Goal: Transaction & Acquisition: Purchase product/service

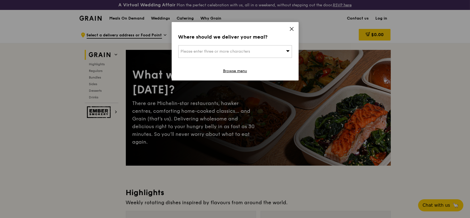
click at [212, 48] on div "Please enter three or more characters" at bounding box center [235, 51] width 114 height 13
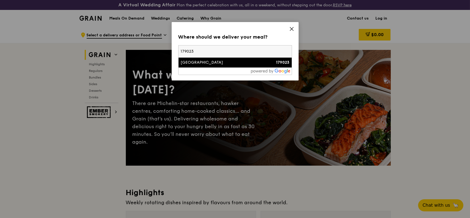
type input "179023"
click at [211, 61] on div "[GEOGRAPHIC_DATA]" at bounding box center [222, 63] width 82 height 6
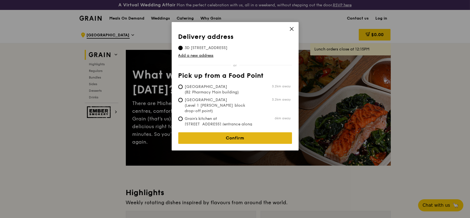
click at [227, 134] on link "Confirm" at bounding box center [235, 139] width 114 height 12
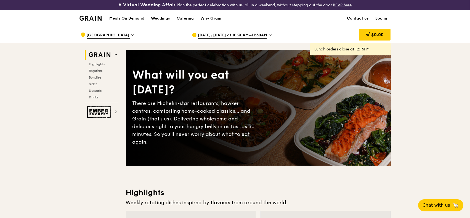
click at [258, 34] on span "Sep 29, Today at 10:30AM–11:30AM" at bounding box center [232, 36] width 69 height 6
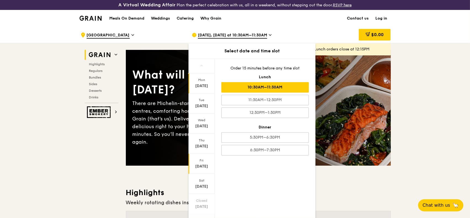
click at [202, 162] on div "Fri" at bounding box center [201, 160] width 25 height 4
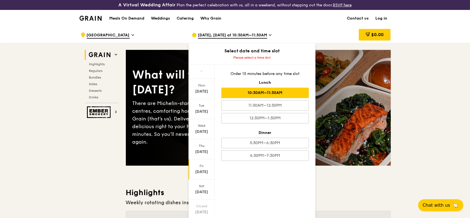
click at [262, 95] on div "10:30AM–11:30AM" at bounding box center [265, 93] width 88 height 10
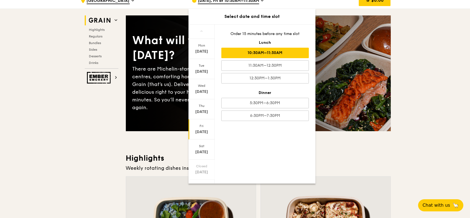
scroll to position [73, 0]
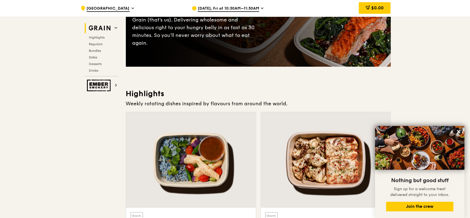
scroll to position [110, 0]
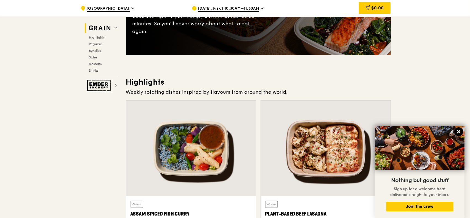
click at [460, 133] on icon at bounding box center [458, 131] width 3 height 3
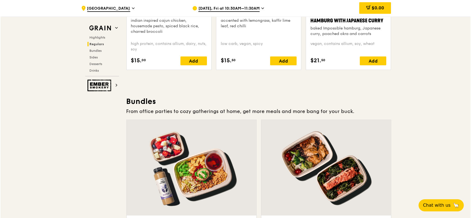
scroll to position [810, 0]
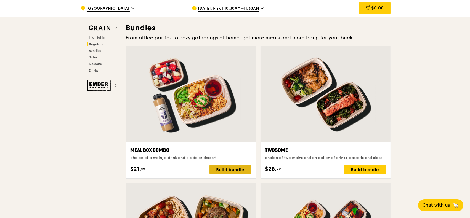
click at [221, 171] on div "Build bundle" at bounding box center [231, 169] width 42 height 9
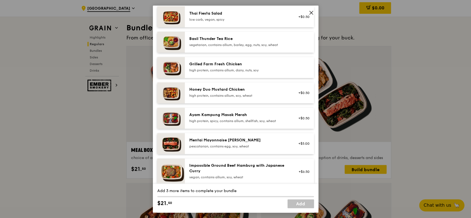
scroll to position [110, 0]
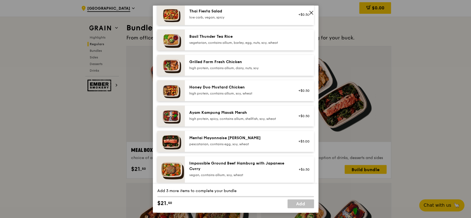
click at [225, 141] on div "Mentai Mayonnaise Aburi Salmon pescatarian, contains egg, soy, wheat" at bounding box center [238, 141] width 99 height 11
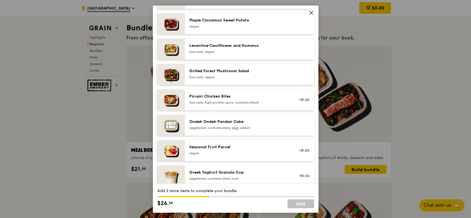
scroll to position [368, 0]
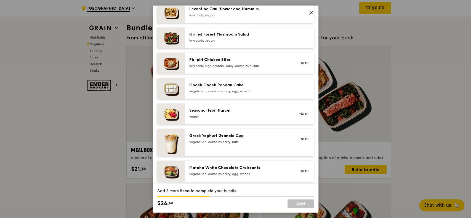
click at [230, 142] on div "vegetarian, contains dairy, nuts" at bounding box center [238, 142] width 99 height 4
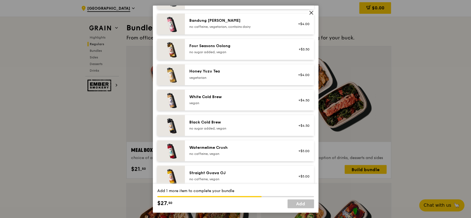
scroll to position [645, 0]
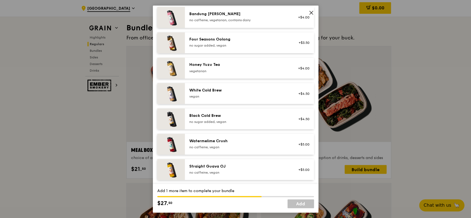
click at [205, 142] on div "Watermelime Crush" at bounding box center [238, 141] width 99 height 6
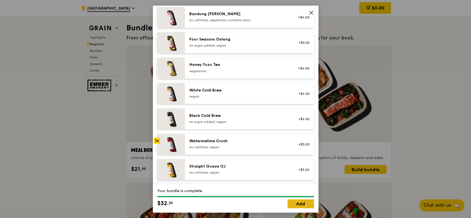
click at [305, 203] on link "Add" at bounding box center [301, 204] width 27 height 9
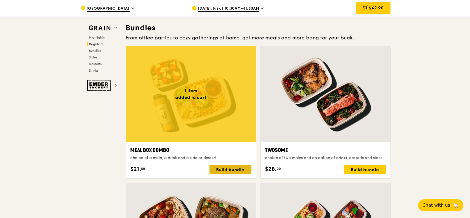
click at [221, 170] on div "Build bundle" at bounding box center [231, 169] width 42 height 9
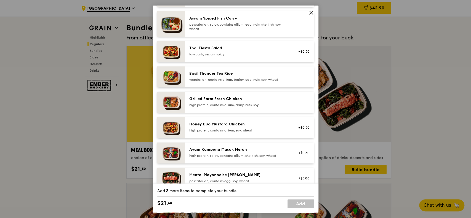
scroll to position [110, 0]
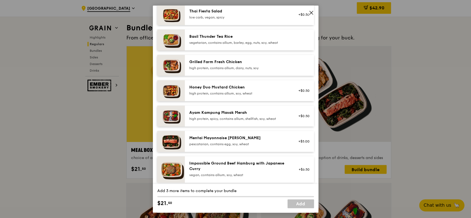
click at [218, 145] on div "pescatarian, contains egg, soy, wheat" at bounding box center [238, 144] width 99 height 4
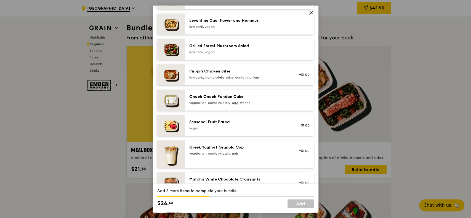
scroll to position [368, 0]
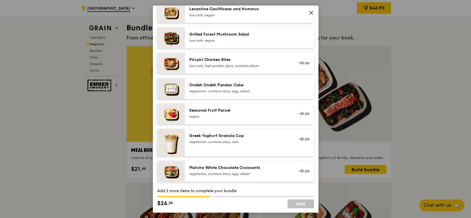
click at [234, 113] on div "Seasonal Fruit Parcel vegan" at bounding box center [238, 113] width 99 height 11
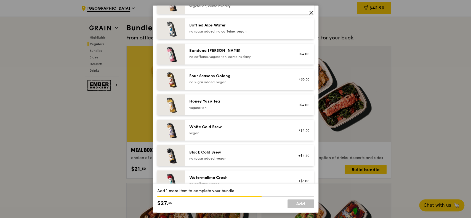
scroll to position [571, 0]
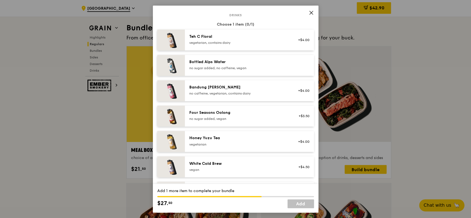
click at [215, 138] on div "Honey Yuzu Tea" at bounding box center [238, 139] width 99 height 6
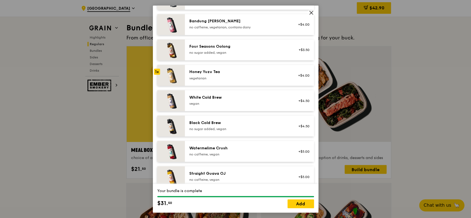
scroll to position [645, 0]
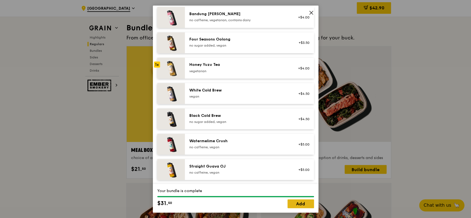
click at [296, 204] on link "Add" at bounding box center [301, 204] width 27 height 9
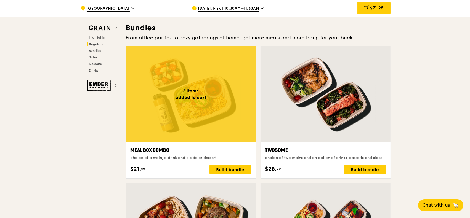
click at [374, 8] on span "$71.25" at bounding box center [377, 7] width 14 height 5
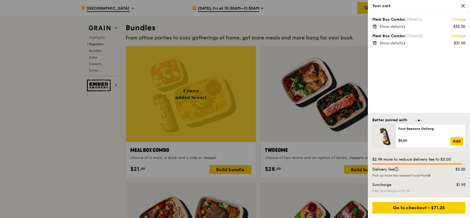
click at [401, 43] on span "Show details" at bounding box center [391, 43] width 23 height 5
click at [455, 36] on link "Change" at bounding box center [458, 36] width 15 height 6
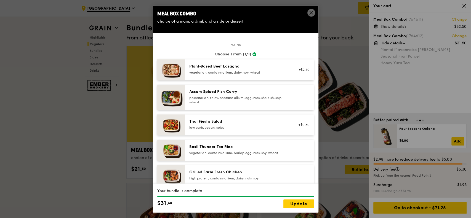
click at [310, 12] on icon at bounding box center [311, 12] width 3 height 3
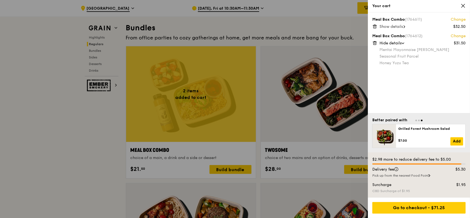
click at [404, 43] on icon at bounding box center [403, 44] width 3 height 2
click at [464, 7] on icon at bounding box center [463, 5] width 5 height 5
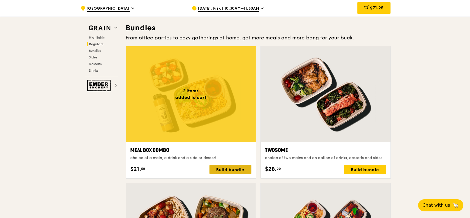
click at [230, 170] on div "Build bundle" at bounding box center [231, 169] width 42 height 9
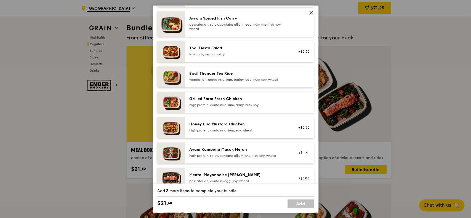
scroll to position [110, 0]
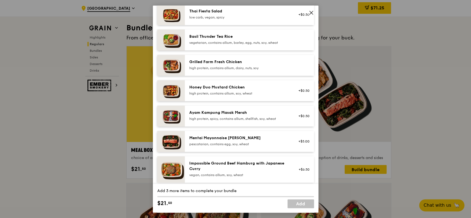
click at [243, 143] on div "pescatarian, contains egg, soy, wheat" at bounding box center [238, 144] width 99 height 4
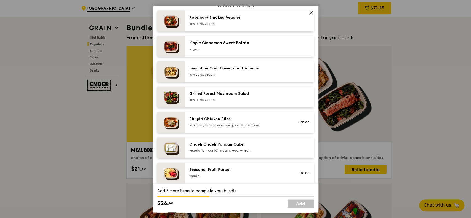
scroll to position [331, 0]
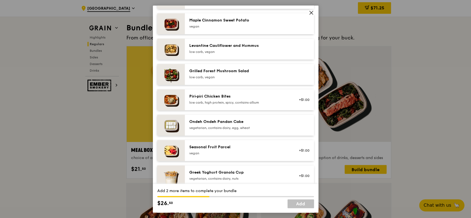
click at [223, 151] on div "vegan" at bounding box center [238, 153] width 99 height 4
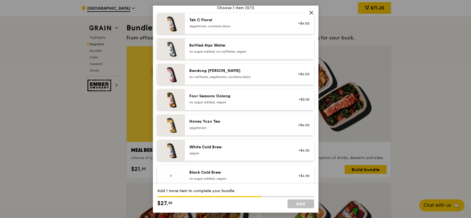
scroll to position [589, 0]
click at [222, 122] on div "Honey Yuzu Tea" at bounding box center [238, 121] width 99 height 6
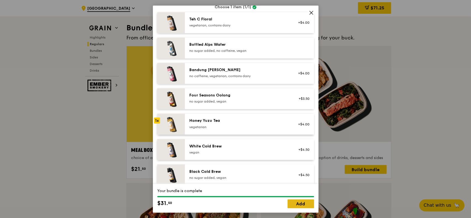
click at [297, 205] on link "Add" at bounding box center [301, 204] width 27 height 9
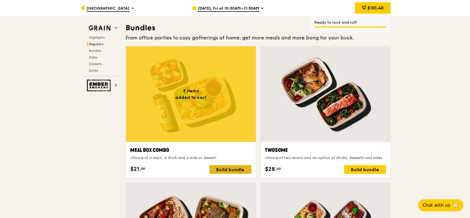
click at [242, 170] on div "Build bundle" at bounding box center [231, 169] width 42 height 9
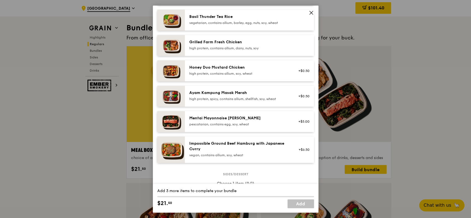
scroll to position [147, 0]
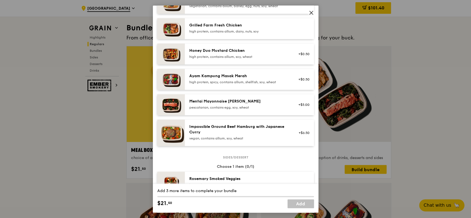
click at [242, 105] on div "pescatarian, contains egg, soy, wheat" at bounding box center [238, 107] width 99 height 4
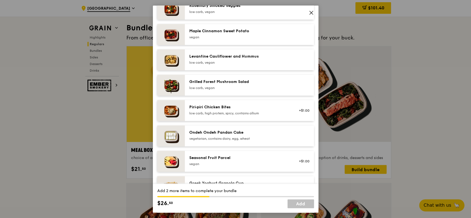
scroll to position [331, 0]
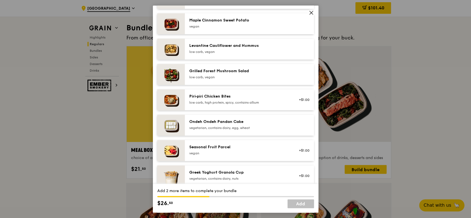
click at [236, 150] on div "Seasonal Fruit Parcel vegan" at bounding box center [238, 150] width 99 height 11
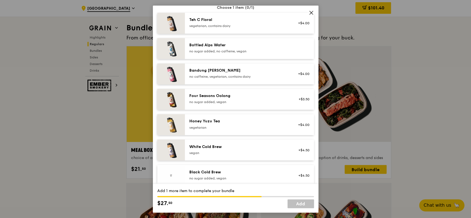
scroll to position [589, 0]
click at [223, 125] on div "vegetarian" at bounding box center [238, 127] width 99 height 4
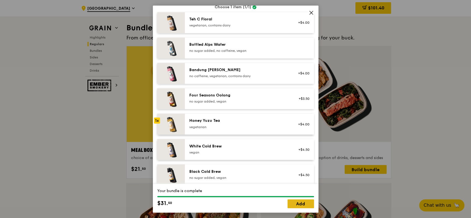
click at [303, 206] on link "Add" at bounding box center [301, 204] width 27 height 9
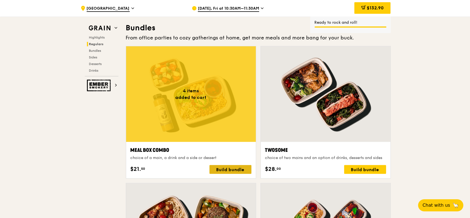
click at [228, 170] on div "Build bundle" at bounding box center [231, 169] width 42 height 9
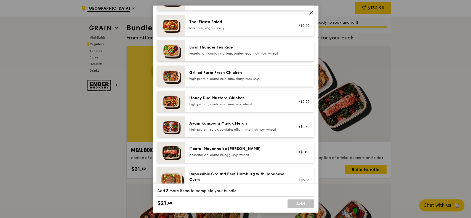
scroll to position [110, 0]
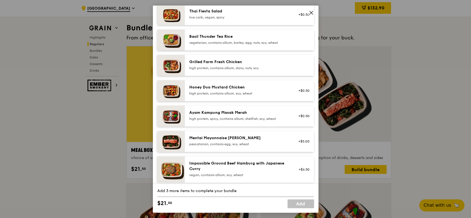
click at [238, 144] on div "pescatarian, contains egg, soy, wheat" at bounding box center [238, 144] width 99 height 4
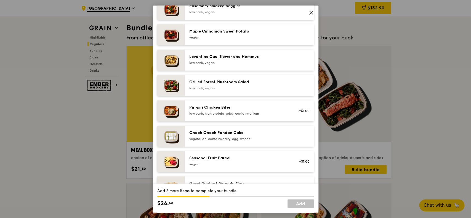
scroll to position [331, 0]
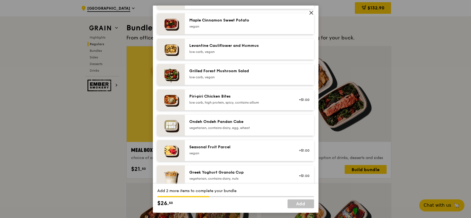
click at [231, 149] on div "Seasonal Fruit Parcel" at bounding box center [238, 148] width 99 height 6
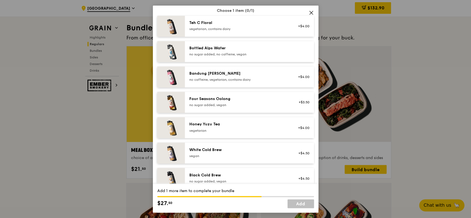
scroll to position [626, 0]
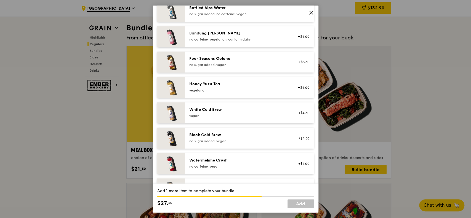
click at [216, 87] on div "Honey Yuzu Tea vegetarian" at bounding box center [238, 86] width 99 height 11
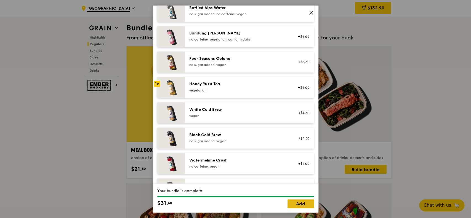
click at [298, 204] on link "Add" at bounding box center [301, 204] width 27 height 9
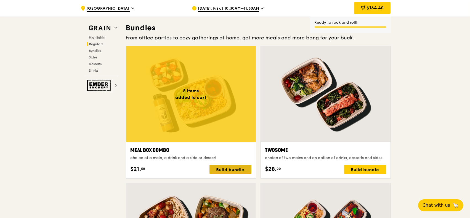
click at [221, 170] on div "Build bundle" at bounding box center [231, 169] width 42 height 9
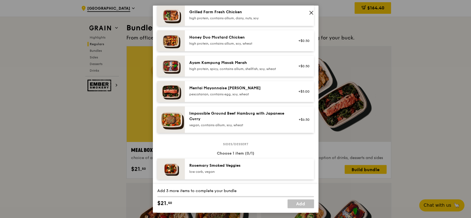
scroll to position [184, 0]
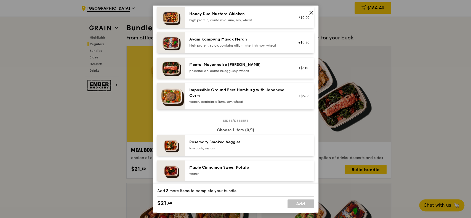
click at [211, 70] on div "pescatarian, contains egg, soy, wheat" at bounding box center [238, 71] width 99 height 4
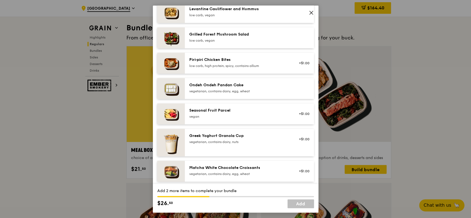
scroll to position [405, 0]
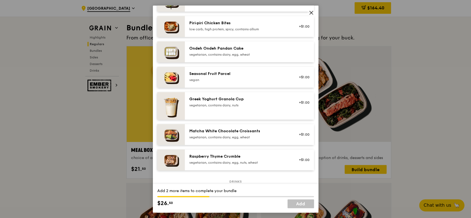
click at [190, 75] on div "Seasonal Fruit Parcel" at bounding box center [238, 74] width 99 height 6
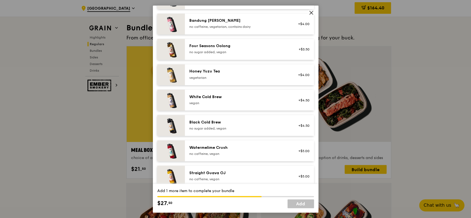
scroll to position [645, 0]
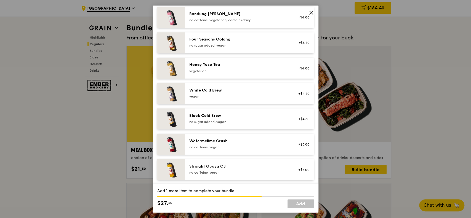
click at [218, 70] on div "vegetarian" at bounding box center [238, 71] width 99 height 4
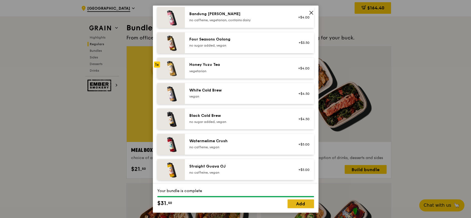
click at [300, 204] on link "Add" at bounding box center [301, 204] width 27 height 9
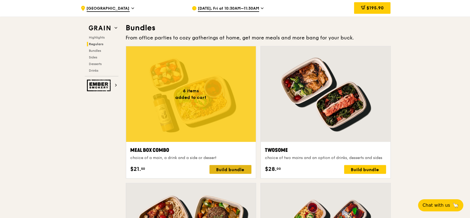
click at [223, 171] on div "Build bundle" at bounding box center [231, 169] width 42 height 9
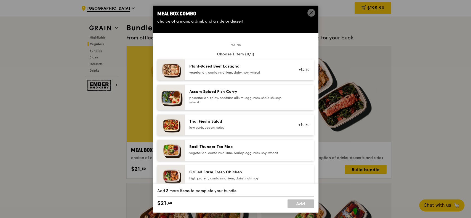
click at [218, 154] on div "vegetarian, contains allium, barley, egg, nuts, soy, wheat" at bounding box center [238, 153] width 99 height 4
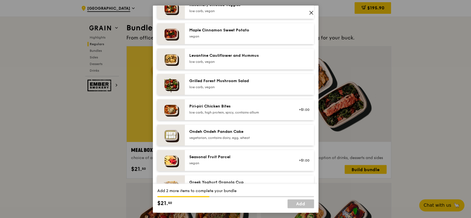
scroll to position [331, 0]
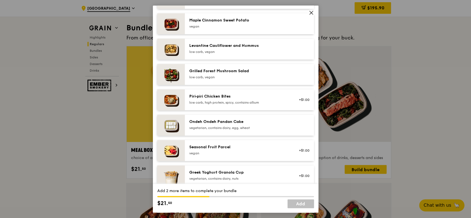
click at [214, 147] on div "Seasonal Fruit Parcel" at bounding box center [238, 148] width 99 height 6
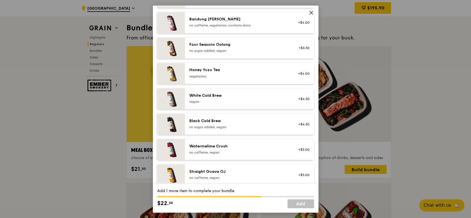
scroll to position [645, 0]
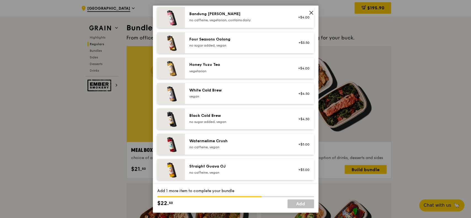
click at [214, 145] on div "no caffeine, vegan" at bounding box center [238, 147] width 99 height 4
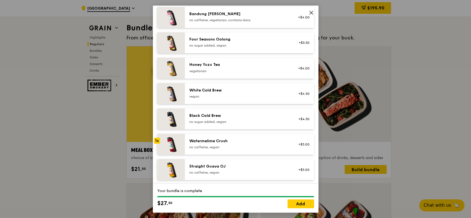
click at [199, 142] on div "Watermelime Crush" at bounding box center [238, 141] width 99 height 6
click at [208, 63] on div "Honey Yuzu Tea" at bounding box center [238, 65] width 99 height 6
click at [294, 206] on link "Add" at bounding box center [301, 204] width 27 height 9
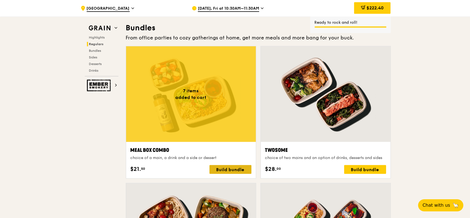
click at [225, 170] on div "Build bundle" at bounding box center [231, 169] width 42 height 9
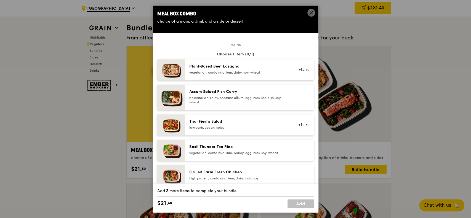
click at [230, 149] on div "Basil Thunder Tea Rice" at bounding box center [238, 147] width 99 height 6
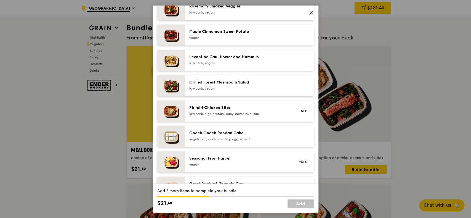
scroll to position [331, 0]
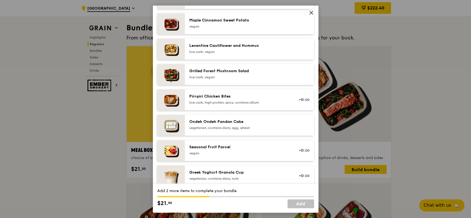
click at [213, 151] on div "vegan" at bounding box center [238, 153] width 99 height 4
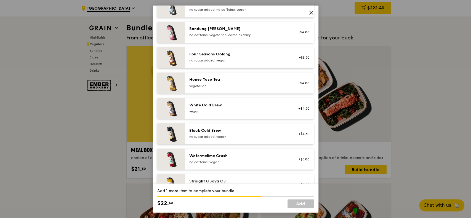
scroll to position [645, 0]
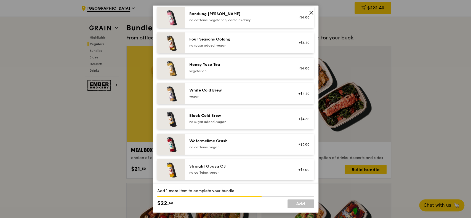
click at [228, 68] on div "Honey Yuzu Tea vegetarian" at bounding box center [238, 67] width 99 height 11
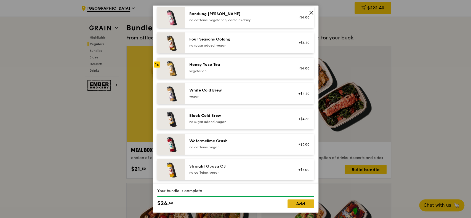
click at [298, 205] on link "Add" at bounding box center [301, 204] width 27 height 9
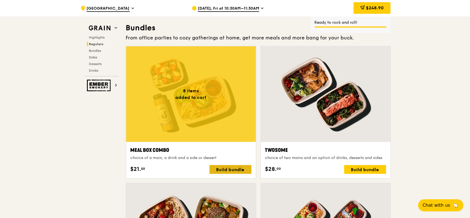
click at [227, 168] on div "Build bundle" at bounding box center [231, 169] width 42 height 9
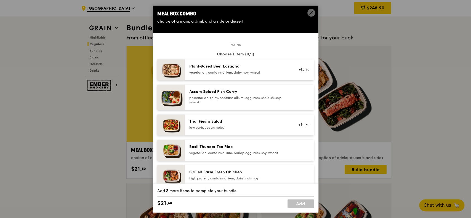
click at [222, 153] on div "vegetarian, contains allium, barley, egg, nuts, soy, wheat" at bounding box center [238, 153] width 99 height 4
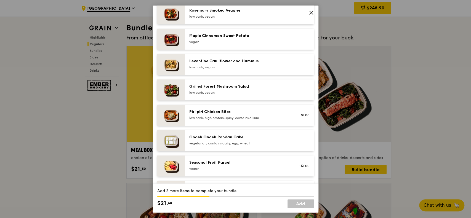
scroll to position [331, 0]
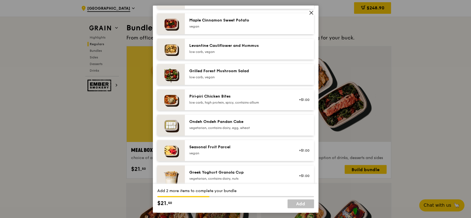
click at [213, 150] on div "Seasonal Fruit Parcel vegan" at bounding box center [238, 150] width 99 height 11
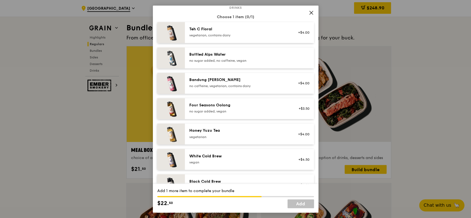
scroll to position [589, 0]
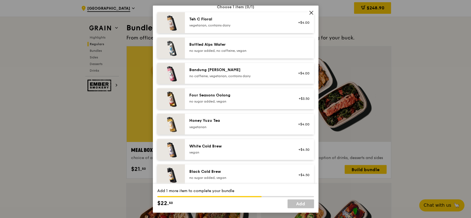
click at [198, 125] on div "vegetarian" at bounding box center [238, 127] width 99 height 4
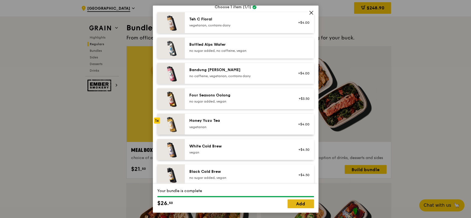
click at [304, 205] on link "Add" at bounding box center [301, 204] width 27 height 9
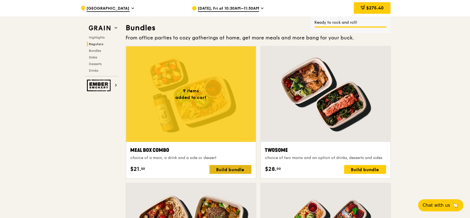
click at [230, 170] on div "Build bundle" at bounding box center [231, 169] width 42 height 9
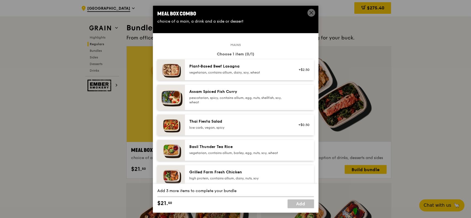
click at [209, 148] on div "Basil Thunder Tea Rice" at bounding box center [238, 147] width 99 height 6
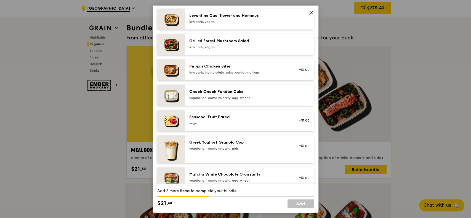
scroll to position [368, 0]
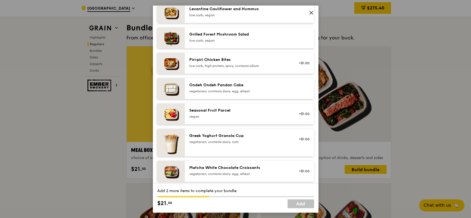
click at [232, 116] on div "vegan" at bounding box center [238, 117] width 99 height 4
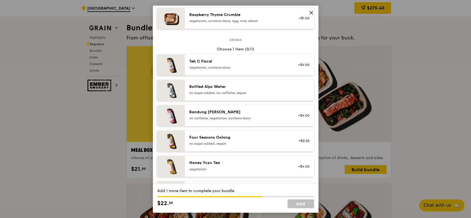
scroll to position [589, 0]
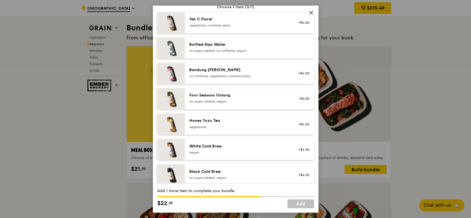
click at [205, 125] on div "vegetarian" at bounding box center [238, 127] width 99 height 4
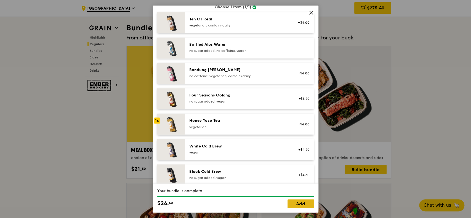
click at [300, 206] on link "Add" at bounding box center [301, 204] width 27 height 9
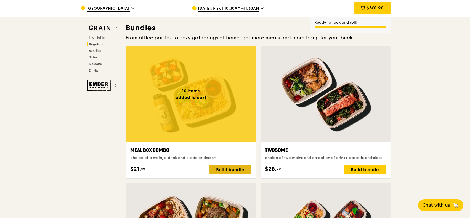
click at [226, 171] on div "Build bundle" at bounding box center [231, 169] width 42 height 9
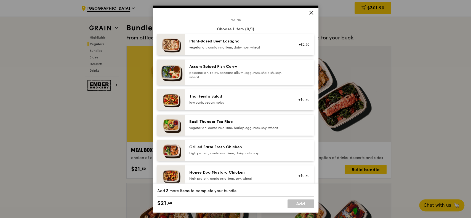
scroll to position [37, 0]
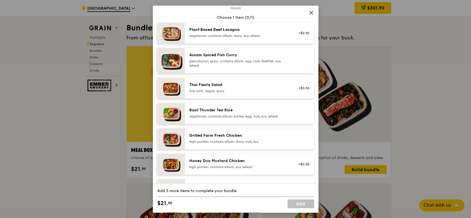
click at [213, 139] on div "Grilled Farm Fresh Chicken high protein, contains allium, dairy, nuts, soy" at bounding box center [238, 138] width 99 height 11
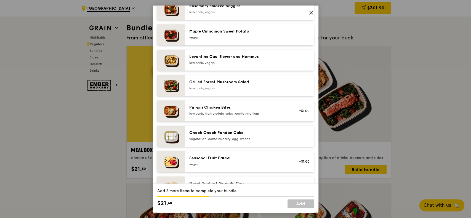
scroll to position [331, 0]
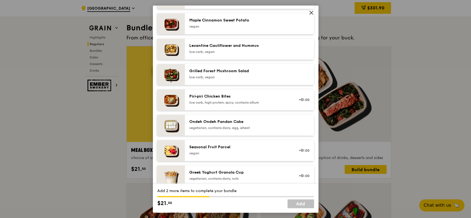
click at [203, 147] on div "Seasonal Fruit Parcel" at bounding box center [238, 148] width 99 height 6
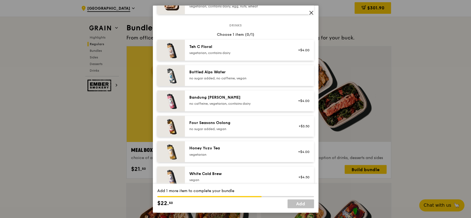
scroll to position [589, 0]
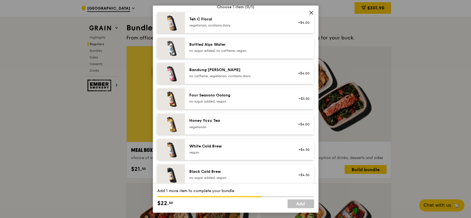
click at [211, 125] on div "vegetarian" at bounding box center [238, 127] width 99 height 4
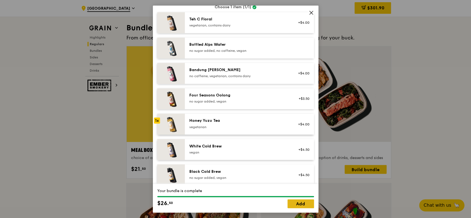
click at [294, 204] on link "Add" at bounding box center [301, 204] width 27 height 9
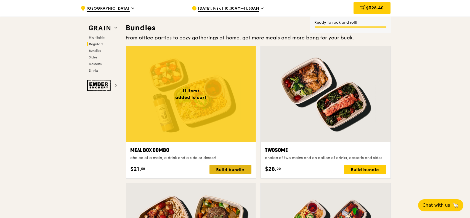
click at [225, 169] on div "Build bundle" at bounding box center [231, 169] width 42 height 9
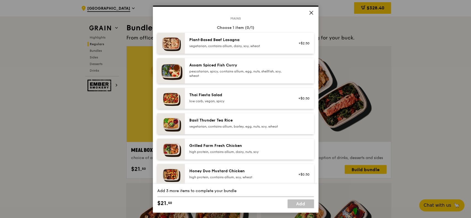
scroll to position [37, 0]
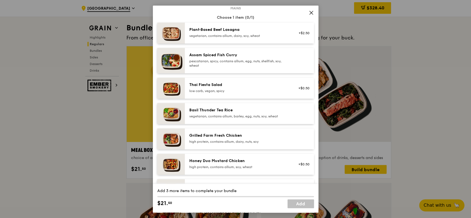
click at [219, 138] on div "Grilled Farm Fresh Chicken high protein, contains allium, dairy, nuts, soy" at bounding box center [238, 138] width 99 height 11
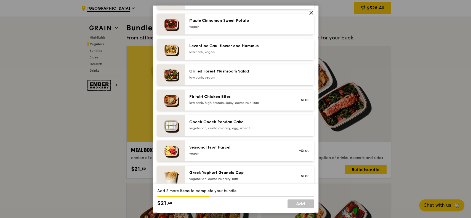
scroll to position [331, 0]
click at [190, 151] on div "Seasonal Fruit Parcel vegan" at bounding box center [238, 150] width 99 height 11
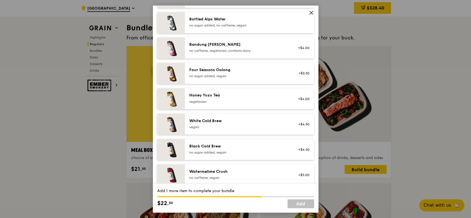
scroll to position [626, 0]
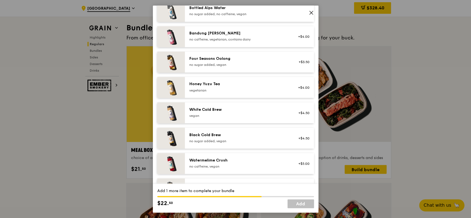
click at [208, 89] on div "vegetarian" at bounding box center [238, 90] width 99 height 4
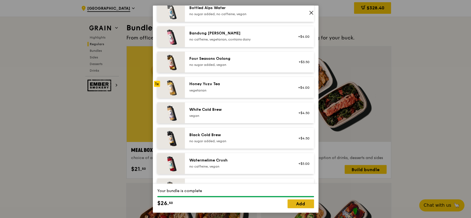
click at [295, 205] on link "Add" at bounding box center [301, 204] width 27 height 9
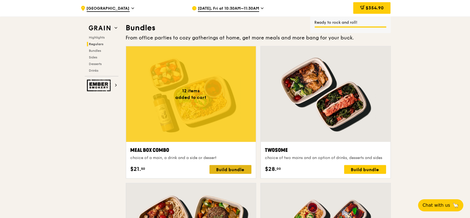
click at [230, 169] on div "Build bundle" at bounding box center [231, 169] width 42 height 9
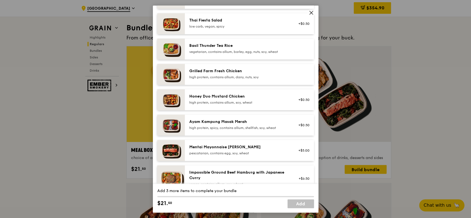
scroll to position [110, 0]
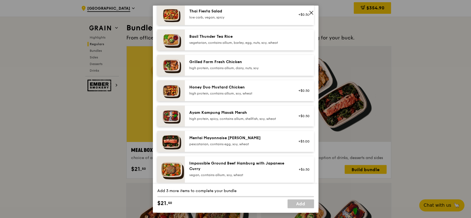
click at [231, 166] on div "Impossible Ground Beef Hamburg with Japanese Curry" at bounding box center [238, 166] width 99 height 11
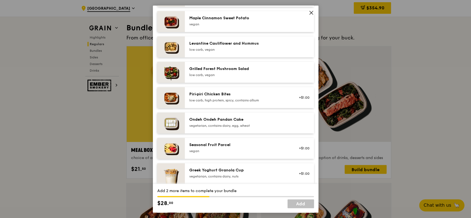
scroll to position [368, 0]
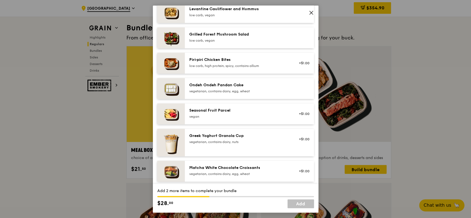
click at [209, 114] on div "Seasonal Fruit Parcel vegan" at bounding box center [238, 113] width 99 height 11
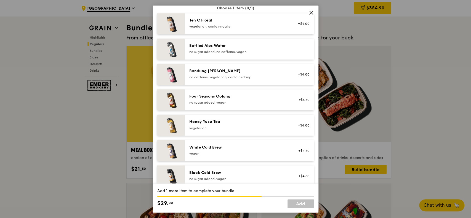
scroll to position [589, 0]
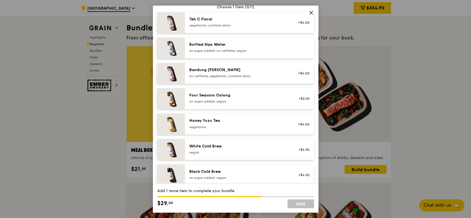
click at [209, 120] on div "Honey Yuzu Tea" at bounding box center [238, 121] width 99 height 6
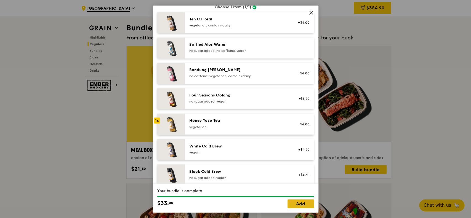
click at [305, 204] on link "Add" at bounding box center [301, 204] width 27 height 9
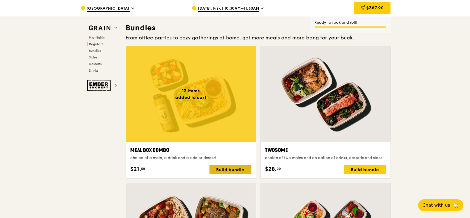
click at [216, 168] on div "Build bundle" at bounding box center [231, 169] width 42 height 9
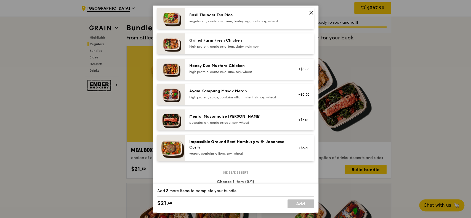
scroll to position [147, 0]
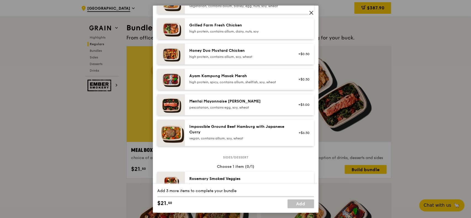
click at [201, 81] on div "high protein, spicy, contains allium, shellfish, soy, wheat" at bounding box center [238, 82] width 99 height 4
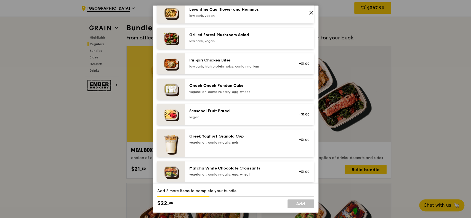
scroll to position [368, 0]
click at [199, 115] on div "vegan" at bounding box center [238, 117] width 99 height 4
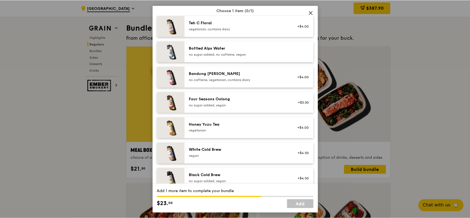
scroll to position [626, 0]
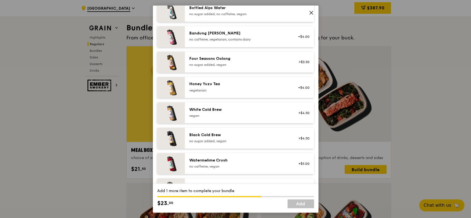
click at [208, 91] on div "vegetarian" at bounding box center [238, 90] width 99 height 4
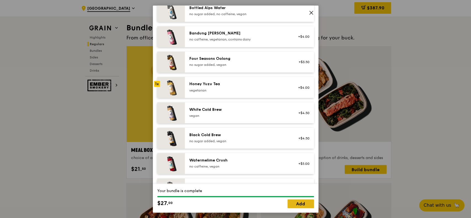
click at [306, 204] on link "Add" at bounding box center [301, 204] width 27 height 9
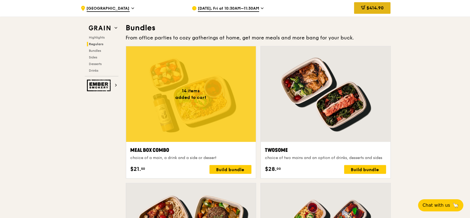
click at [369, 9] on span "$414.90" at bounding box center [375, 7] width 17 height 5
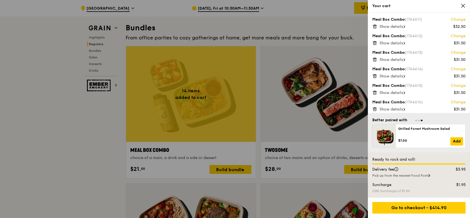
click at [402, 26] on span "Show details" at bounding box center [391, 26] width 23 height 5
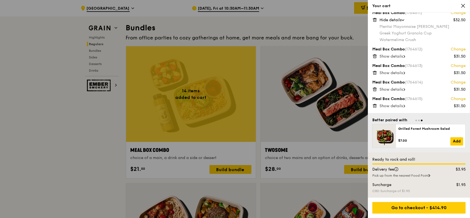
scroll to position [0, 0]
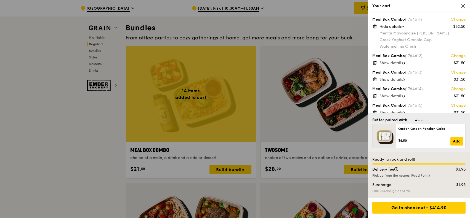
click at [395, 63] on span "Show details" at bounding box center [391, 63] width 23 height 5
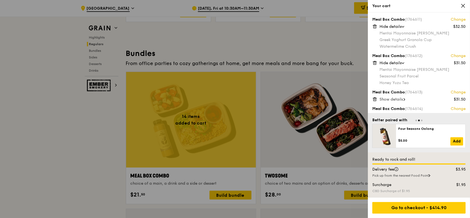
scroll to position [773, 0]
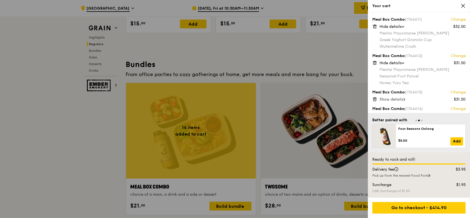
click at [400, 100] on span "Show details" at bounding box center [391, 99] width 23 height 5
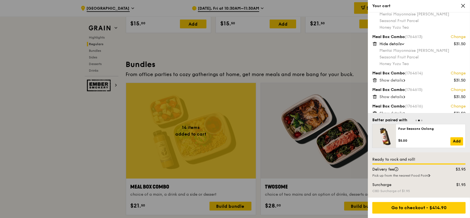
scroll to position [73, 0]
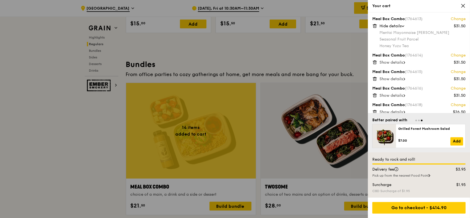
click at [393, 61] on span "Show details" at bounding box center [391, 62] width 23 height 5
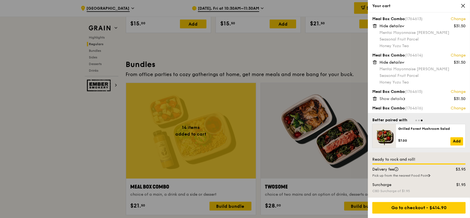
click at [393, 97] on span "Show details" at bounding box center [391, 99] width 23 height 5
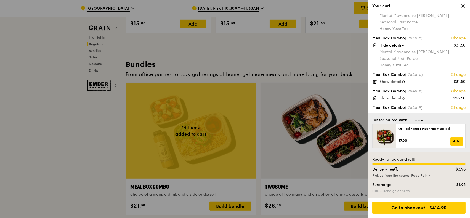
scroll to position [147, 0]
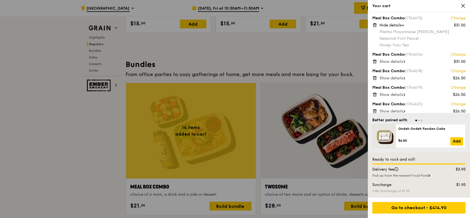
click at [393, 62] on span "Show details" at bounding box center [391, 61] width 23 height 5
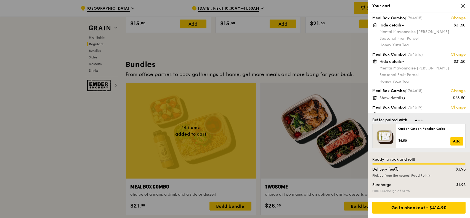
click at [391, 98] on span "Show details" at bounding box center [391, 98] width 23 height 5
click at [393, 99] on span "Show details" at bounding box center [391, 98] width 23 height 5
click at [394, 98] on span "Show details" at bounding box center [391, 97] width 23 height 5
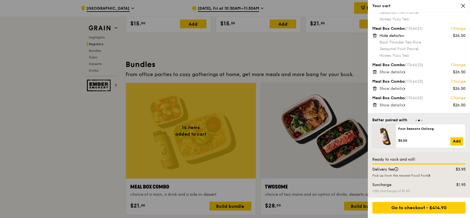
scroll to position [294, 0]
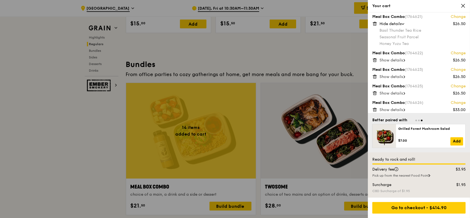
click at [394, 61] on span "Show details" at bounding box center [391, 60] width 23 height 5
click at [386, 96] on span "Show details" at bounding box center [391, 96] width 23 height 5
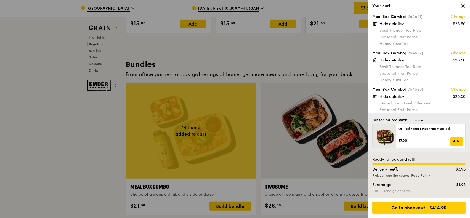
scroll to position [331, 0]
click at [383, 96] on span "Show details" at bounding box center [391, 96] width 23 height 5
click at [385, 94] on span "Show details" at bounding box center [391, 96] width 23 height 5
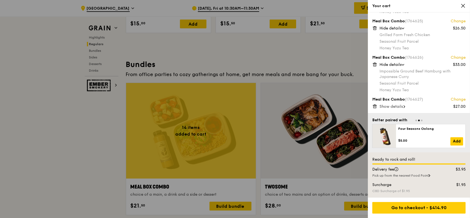
click at [386, 105] on span "Show details" at bounding box center [391, 106] width 23 height 5
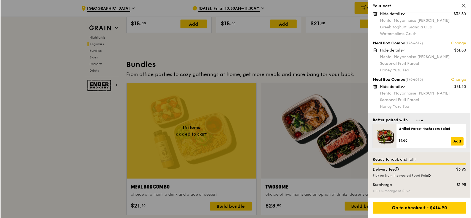
scroll to position [15, 0]
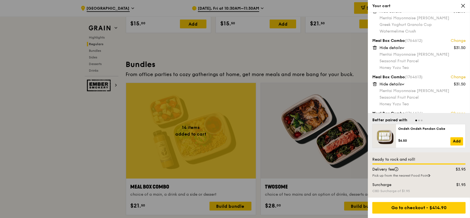
click at [462, 40] on link "Change" at bounding box center [458, 41] width 15 height 6
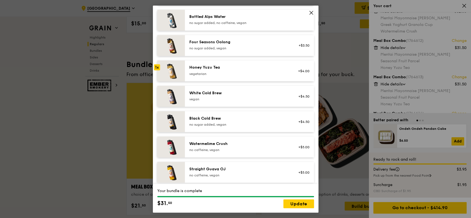
scroll to position [645, 0]
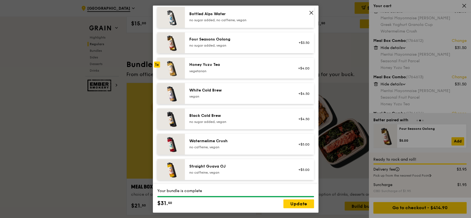
click at [224, 143] on div "Watermelime Crush no caffeine, vegan" at bounding box center [238, 143] width 99 height 11
click at [300, 206] on link "Update" at bounding box center [299, 204] width 31 height 9
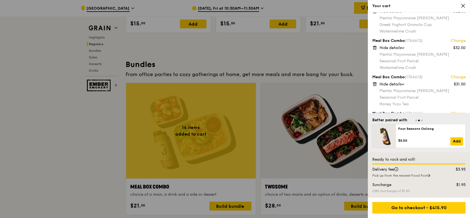
click at [456, 77] on link "Change" at bounding box center [458, 78] width 15 height 6
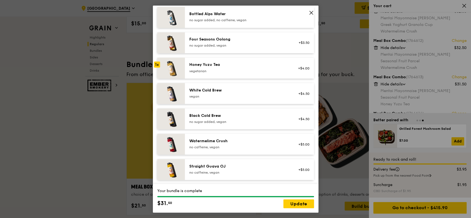
click at [228, 145] on div "no caffeine, vegan" at bounding box center [238, 147] width 99 height 4
click at [294, 205] on link "Update" at bounding box center [299, 204] width 31 height 9
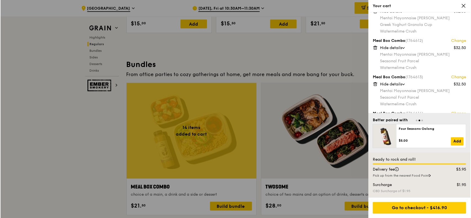
scroll to position [52, 0]
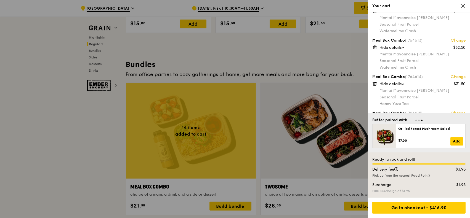
click at [457, 77] on link "Change" at bounding box center [458, 77] width 15 height 6
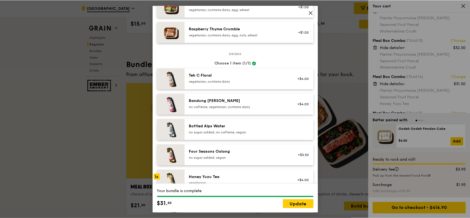
scroll to position [645, 0]
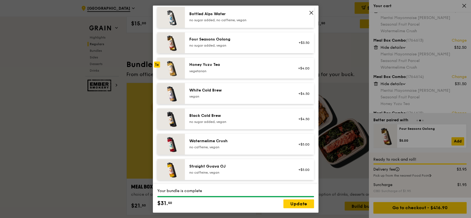
click at [226, 142] on div "Watermelime Crush" at bounding box center [238, 141] width 99 height 6
click at [294, 203] on link "Update" at bounding box center [299, 204] width 31 height 9
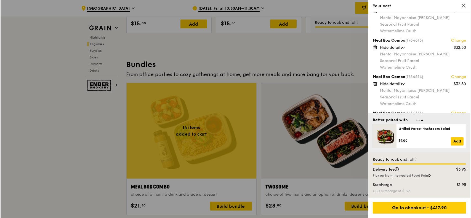
scroll to position [89, 0]
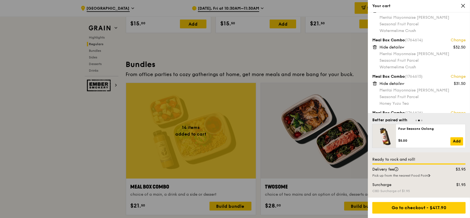
click at [461, 76] on link "Change" at bounding box center [458, 77] width 15 height 6
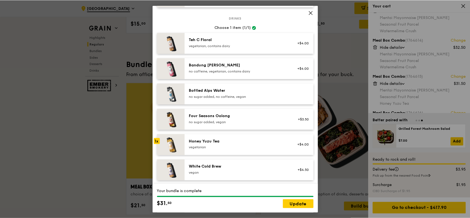
scroll to position [645, 0]
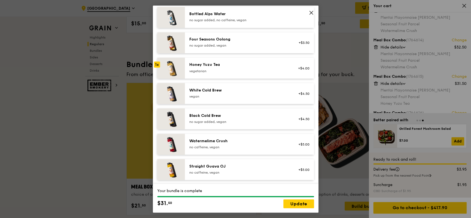
click at [210, 144] on div "Watermelime Crush no caffeine, vegan" at bounding box center [238, 143] width 99 height 11
click at [296, 203] on link "Update" at bounding box center [299, 204] width 31 height 9
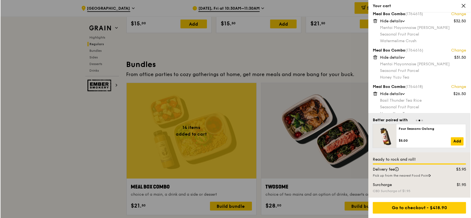
scroll to position [162, 0]
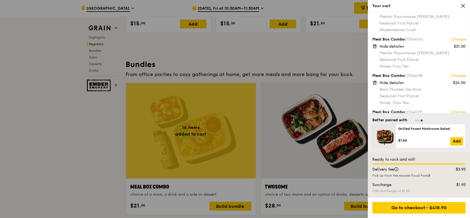
click at [457, 38] on link "Change" at bounding box center [458, 40] width 15 height 6
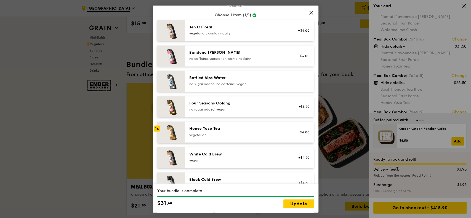
scroll to position [645, 0]
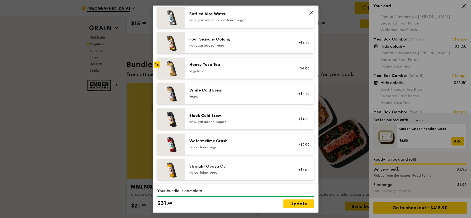
click at [225, 144] on div "Watermelime Crush no caffeine, vegan" at bounding box center [238, 143] width 99 height 11
click at [292, 206] on link "Update" at bounding box center [299, 204] width 31 height 9
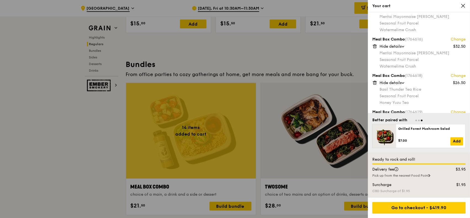
click at [460, 76] on link "Change" at bounding box center [458, 76] width 15 height 6
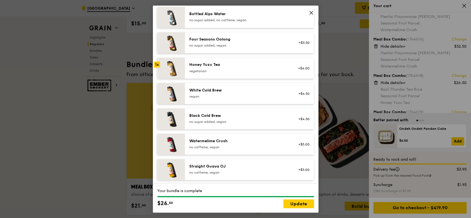
click at [223, 142] on div "Watermelime Crush" at bounding box center [238, 141] width 99 height 6
click at [297, 204] on link "Update" at bounding box center [299, 204] width 31 height 9
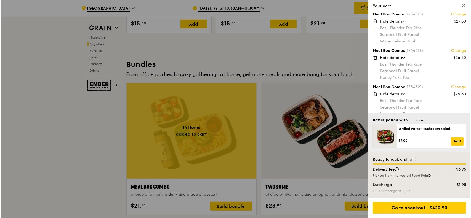
scroll to position [236, 0]
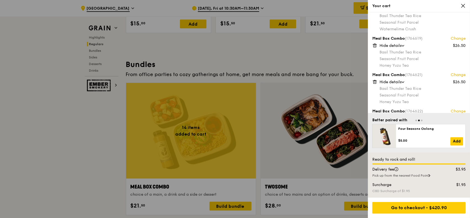
click at [456, 37] on link "Change" at bounding box center [458, 39] width 15 height 6
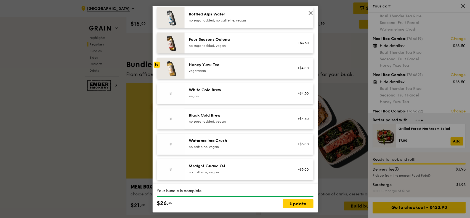
scroll to position [645, 0]
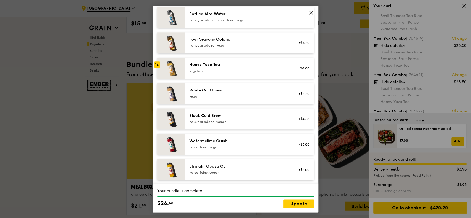
click at [203, 141] on div "Watermelime Crush" at bounding box center [238, 141] width 99 height 6
click at [292, 203] on link "Update" at bounding box center [299, 204] width 31 height 9
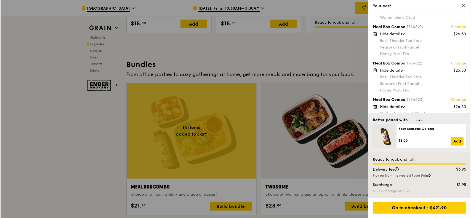
scroll to position [273, 0]
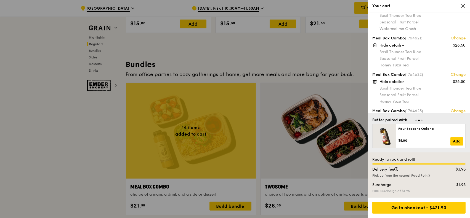
click at [451, 37] on link "Change" at bounding box center [458, 39] width 15 height 6
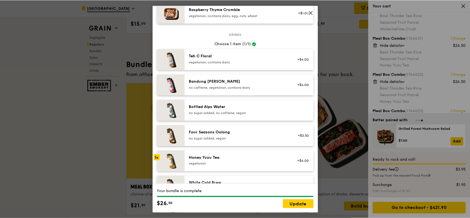
scroll to position [645, 0]
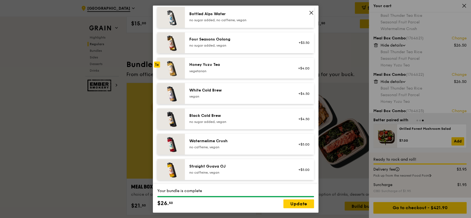
click at [231, 142] on div "Watermelime Crush" at bounding box center [238, 141] width 99 height 6
click at [297, 206] on link "Update" at bounding box center [299, 204] width 31 height 9
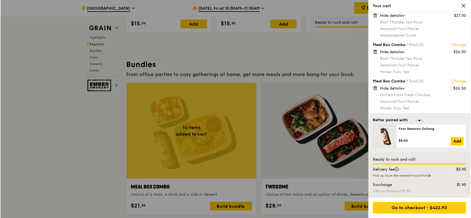
scroll to position [309, 0]
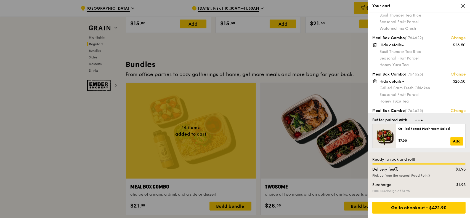
click at [457, 37] on link "Change" at bounding box center [458, 38] width 15 height 6
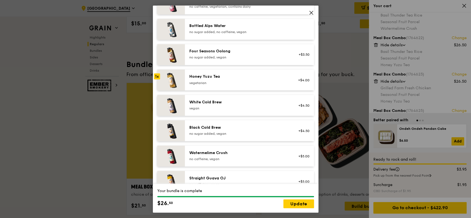
scroll to position [645, 0]
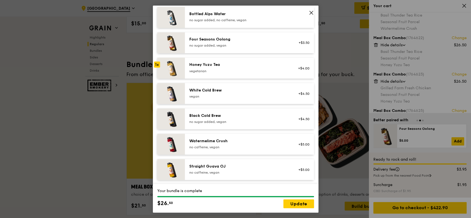
click at [214, 144] on div "Watermelime Crush no caffeine, vegan" at bounding box center [238, 143] width 99 height 11
click at [296, 204] on link "Update" at bounding box center [299, 204] width 31 height 9
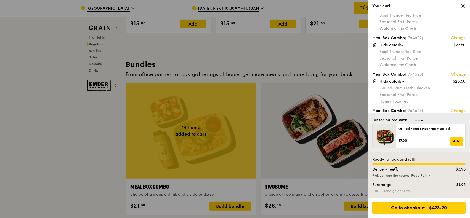
click at [451, 74] on link "Change" at bounding box center [458, 75] width 15 height 6
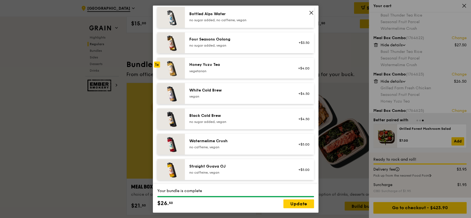
click at [222, 141] on div "Watermelime Crush" at bounding box center [238, 141] width 99 height 6
click at [307, 205] on link "Update" at bounding box center [299, 204] width 31 height 9
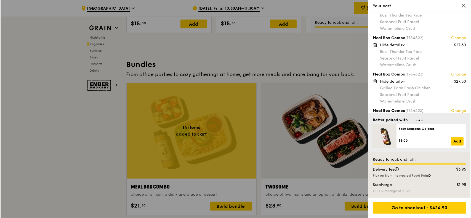
scroll to position [346, 0]
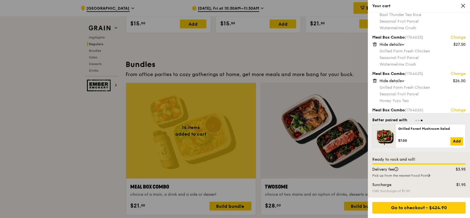
click at [453, 74] on link "Change" at bounding box center [458, 74] width 15 height 6
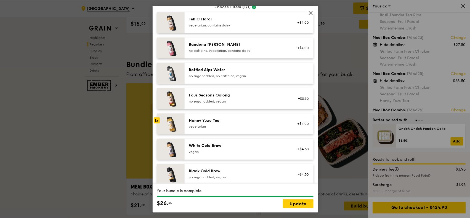
scroll to position [645, 0]
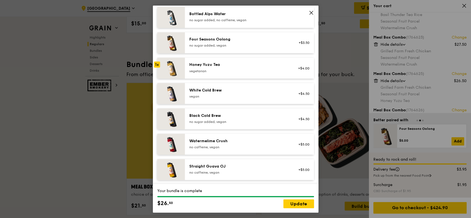
click at [205, 145] on div "no caffeine, vegan" at bounding box center [238, 147] width 99 height 4
click at [291, 206] on link "Update" at bounding box center [299, 204] width 31 height 9
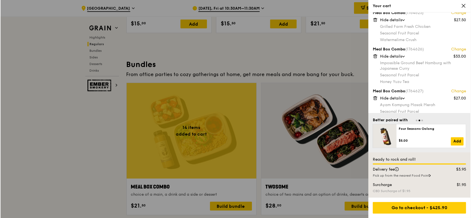
scroll to position [419, 0]
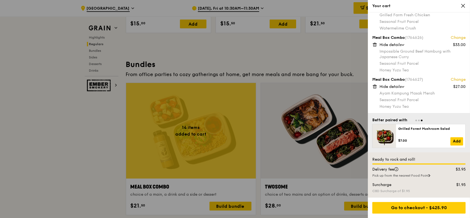
click at [455, 36] on link "Change" at bounding box center [458, 38] width 15 height 6
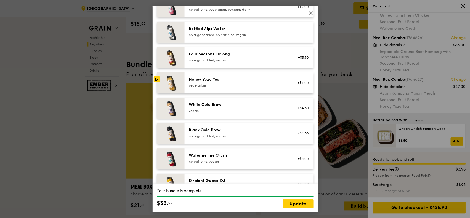
scroll to position [645, 0]
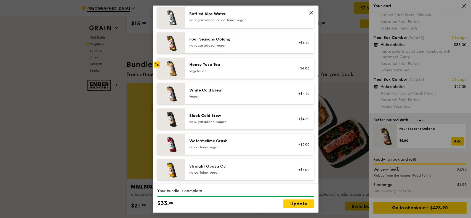
click at [221, 141] on div "Watermelime Crush" at bounding box center [238, 141] width 99 height 6
click at [304, 206] on link "Update" at bounding box center [299, 204] width 31 height 9
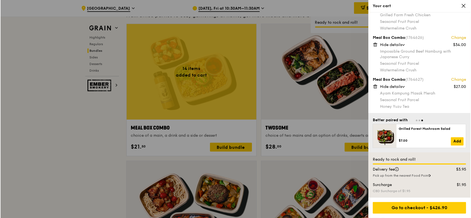
scroll to position [883, 0]
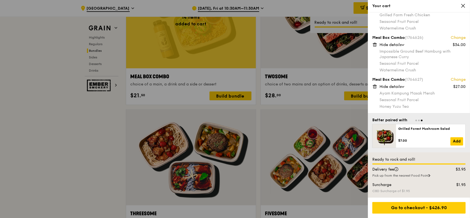
click at [453, 78] on link "Change" at bounding box center [458, 80] width 15 height 6
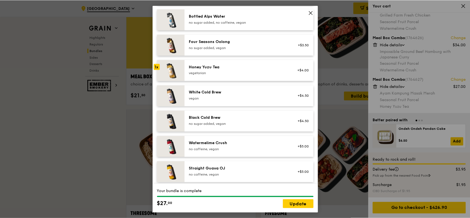
scroll to position [645, 0]
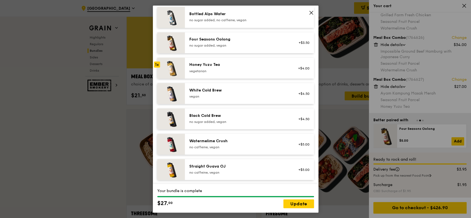
click at [242, 146] on div "no caffeine, vegan" at bounding box center [238, 147] width 99 height 4
click at [300, 203] on link "Update" at bounding box center [299, 204] width 31 height 9
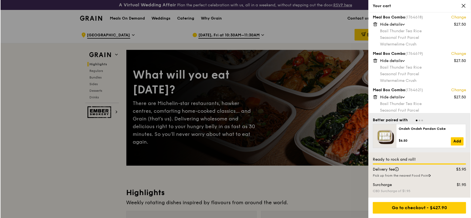
scroll to position [258, 0]
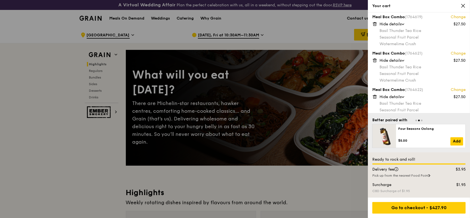
click at [455, 53] on link "Change" at bounding box center [458, 54] width 15 height 6
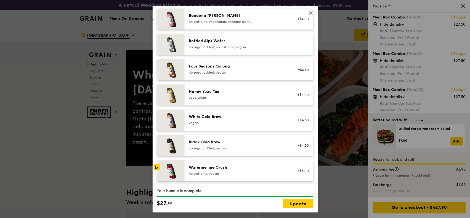
scroll to position [645, 0]
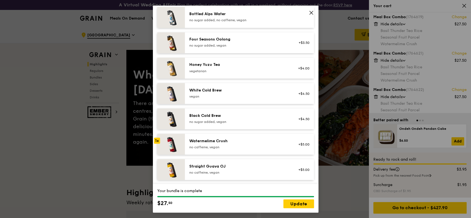
click at [220, 170] on div "no caffeine, vegan" at bounding box center [238, 172] width 99 height 4
click at [289, 205] on link "Update" at bounding box center [299, 204] width 31 height 9
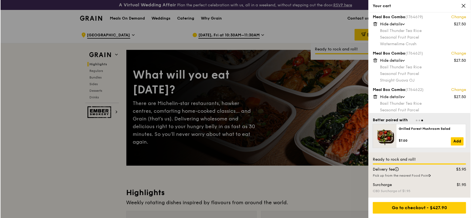
scroll to position [294, 0]
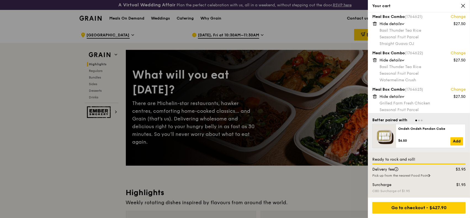
click at [459, 52] on link "Change" at bounding box center [458, 54] width 15 height 6
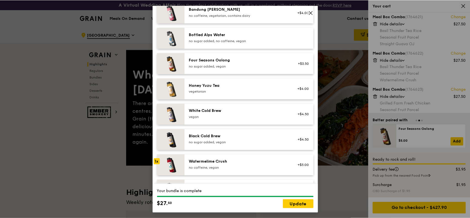
scroll to position [645, 0]
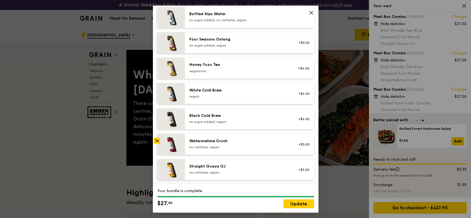
click at [221, 168] on div "Straight Guava OJ" at bounding box center [238, 167] width 99 height 6
click at [306, 204] on link "Update" at bounding box center [299, 204] width 31 height 9
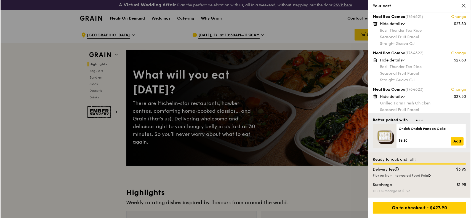
scroll to position [331, 0]
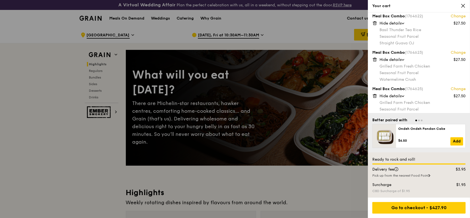
click at [457, 52] on link "Change" at bounding box center [458, 53] width 15 height 6
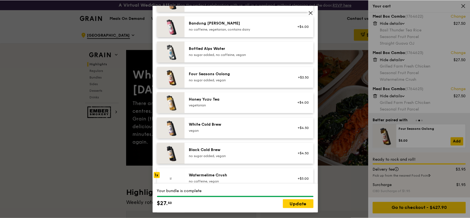
scroll to position [645, 0]
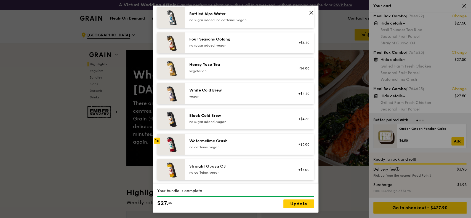
click at [311, 13] on icon at bounding box center [311, 12] width 5 height 5
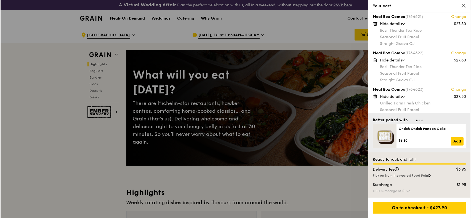
scroll to position [258, 0]
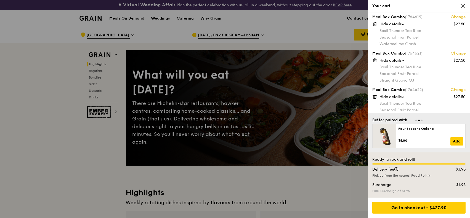
click at [455, 53] on link "Change" at bounding box center [458, 54] width 15 height 6
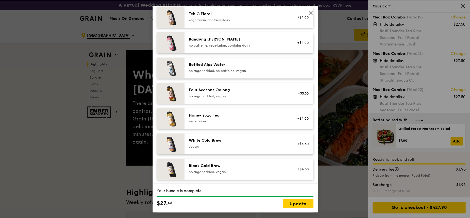
scroll to position [645, 0]
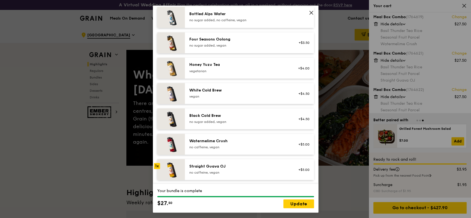
click at [229, 70] on div "vegetarian" at bounding box center [238, 71] width 99 height 4
click at [298, 204] on link "Update" at bounding box center [299, 204] width 31 height 9
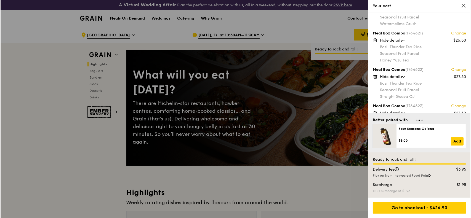
scroll to position [294, 0]
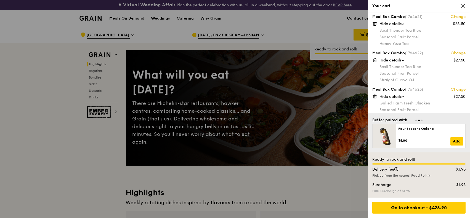
click at [454, 52] on link "Change" at bounding box center [458, 54] width 15 height 6
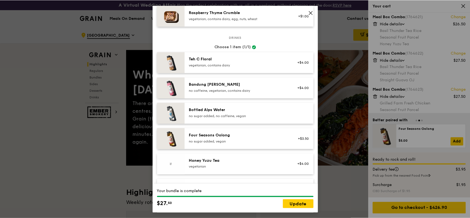
scroll to position [552, 0]
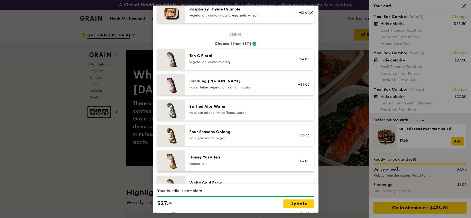
click at [211, 160] on div "Honey Yuzu Tea" at bounding box center [238, 158] width 99 height 6
click at [299, 205] on link "Update" at bounding box center [299, 204] width 31 height 9
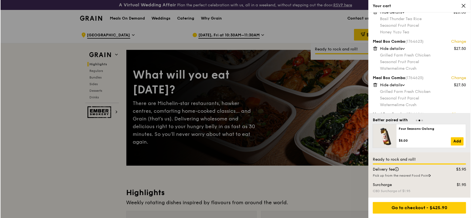
scroll to position [331, 0]
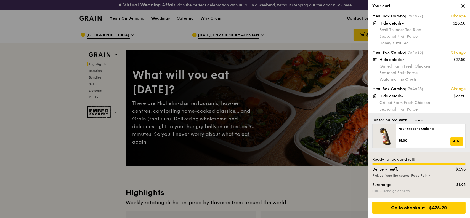
click at [454, 53] on link "Change" at bounding box center [458, 53] width 15 height 6
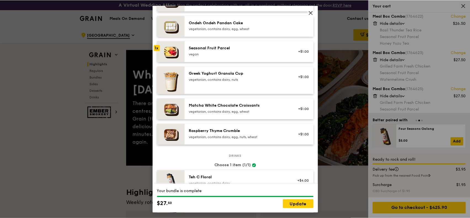
scroll to position [552, 0]
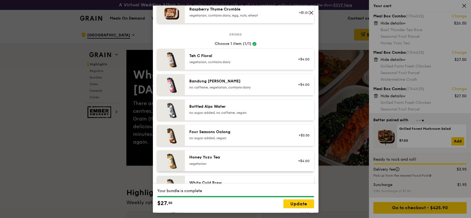
click at [232, 158] on div "Honey Yuzu Tea" at bounding box center [238, 158] width 99 height 6
click at [308, 203] on link "Update" at bounding box center [299, 204] width 31 height 9
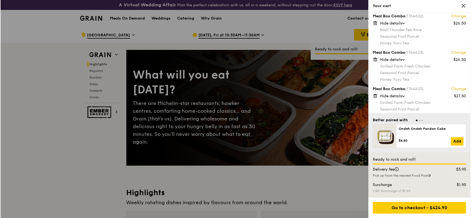
scroll to position [368, 0]
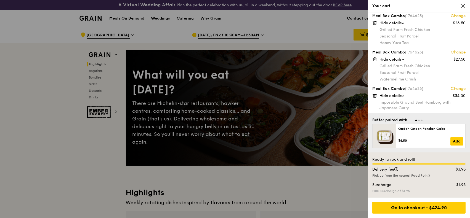
click at [458, 52] on link "Change" at bounding box center [458, 53] width 15 height 6
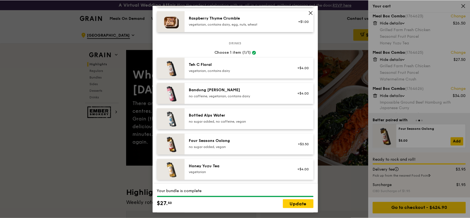
scroll to position [626, 0]
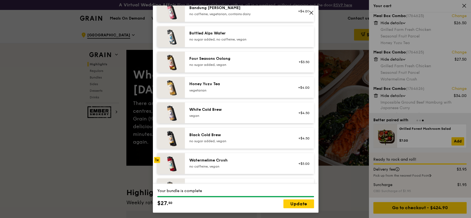
click at [211, 88] on div "vegetarian" at bounding box center [238, 90] width 99 height 4
click at [289, 204] on link "Update" at bounding box center [299, 204] width 31 height 9
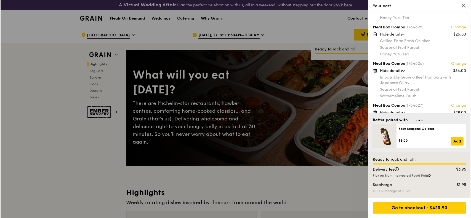
scroll to position [405, 0]
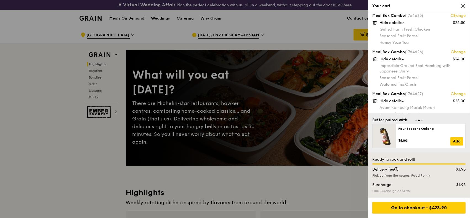
click at [460, 51] on link "Change" at bounding box center [458, 52] width 15 height 6
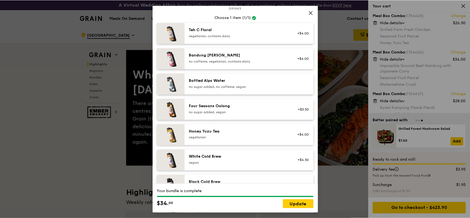
scroll to position [589, 0]
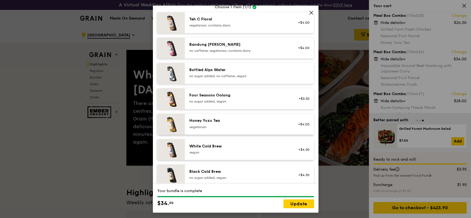
click at [223, 120] on div "Honey Yuzu Tea" at bounding box center [238, 121] width 99 height 6
click at [300, 206] on link "Update" at bounding box center [299, 204] width 31 height 9
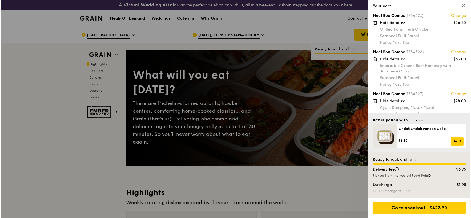
scroll to position [419, 0]
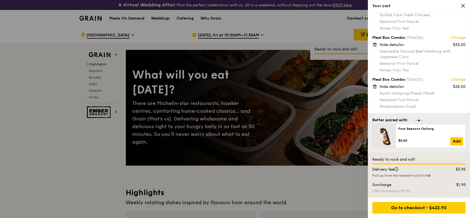
click at [462, 79] on link "Change" at bounding box center [458, 80] width 15 height 6
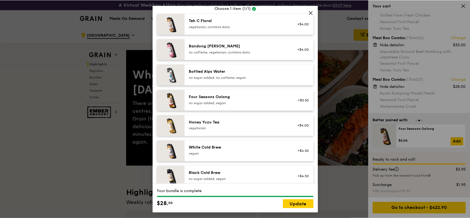
scroll to position [645, 0]
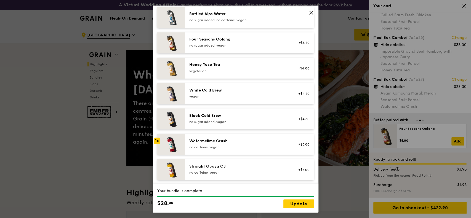
click at [212, 65] on div "Honey Yuzu Tea" at bounding box center [238, 65] width 99 height 6
click at [298, 204] on link "Update" at bounding box center [299, 204] width 31 height 9
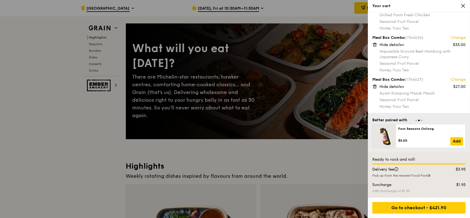
scroll to position [37, 0]
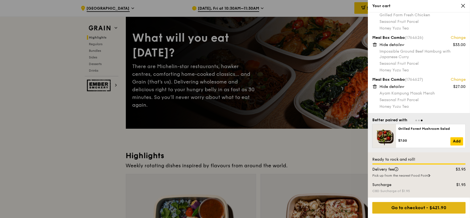
click at [398, 210] on div "Go to checkout - $421.90" at bounding box center [418, 208] width 93 height 12
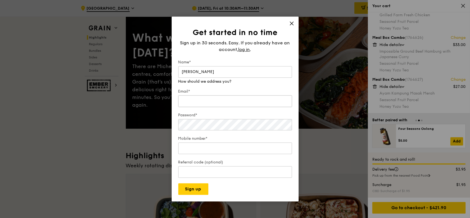
type input "Linda"
click at [219, 102] on div "Email*" at bounding box center [235, 98] width 114 height 19
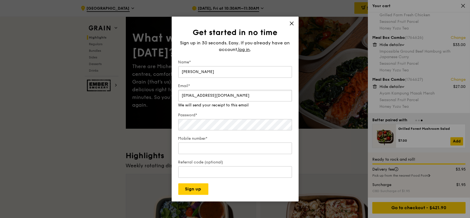
type input "norhaslinda@fairpricegroup.sg"
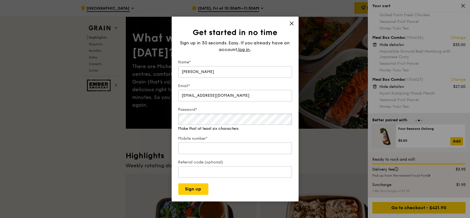
click at [156, 119] on div "Get started in no time Sign up in 30 seconds. Easy. If you already have an acco…" at bounding box center [235, 109] width 470 height 218
click at [250, 149] on div "Mobile number* We will call you when we arrive" at bounding box center [235, 143] width 114 height 25
type input "97412822"
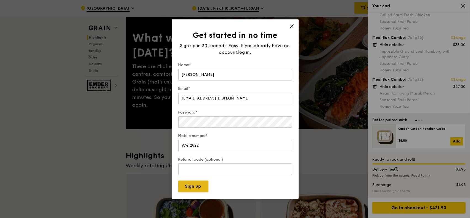
click at [194, 191] on button "Sign up" at bounding box center [193, 187] width 30 height 12
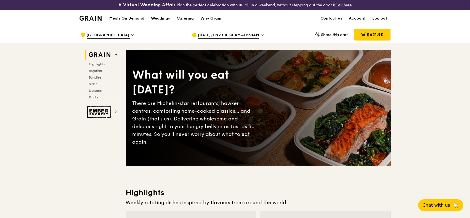
click at [261, 34] on icon at bounding box center [262, 35] width 3 height 5
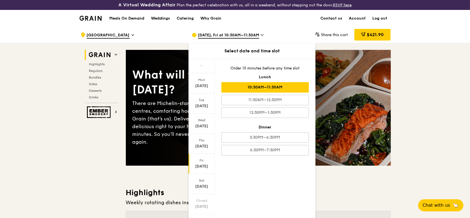
click at [277, 25] on div "Meals On Demand Weddings Catering Why Grain Contact us Account Log out" at bounding box center [235, 18] width 311 height 17
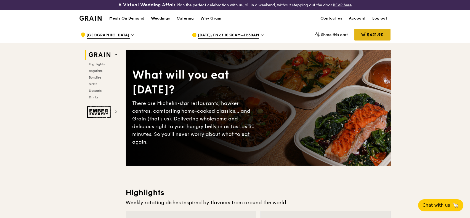
click at [369, 33] on span "$421.90" at bounding box center [375, 34] width 17 height 5
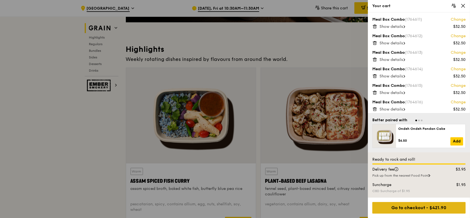
scroll to position [147, 0]
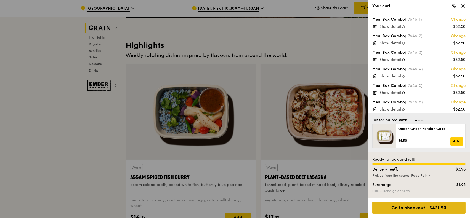
click at [426, 206] on div "Go to checkout - $421.90" at bounding box center [418, 208] width 93 height 12
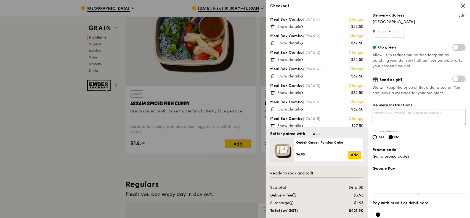
scroll to position [73, 0]
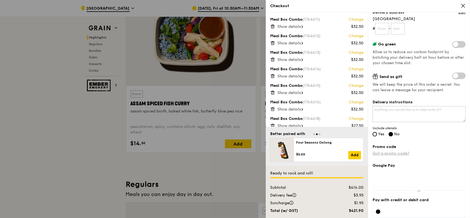
click at [391, 154] on link "Got a promo code?" at bounding box center [391, 153] width 37 height 5
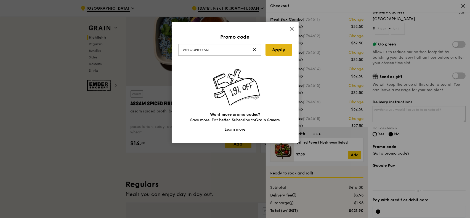
type input "WELCOMEFEAST"
click at [281, 49] on link "Apply" at bounding box center [279, 50] width 27 height 12
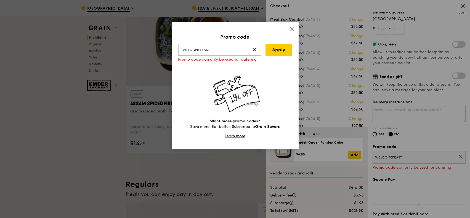
click at [290, 30] on icon at bounding box center [291, 29] width 5 height 5
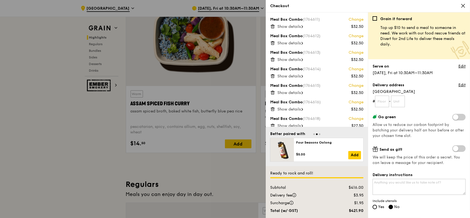
scroll to position [0, 0]
click at [385, 104] on input "text" at bounding box center [382, 102] width 14 height 12
type input "03"
click at [397, 101] on input "text" at bounding box center [398, 102] width 14 height 12
type input "01"
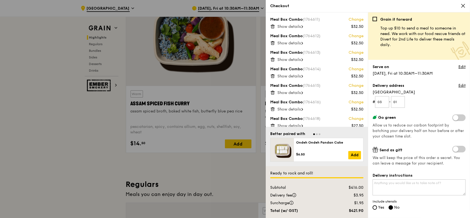
click at [428, 103] on form "# 03 - 01" at bounding box center [419, 102] width 93 height 12
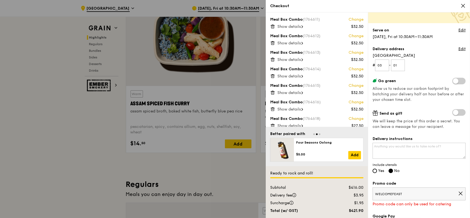
scroll to position [73, 0]
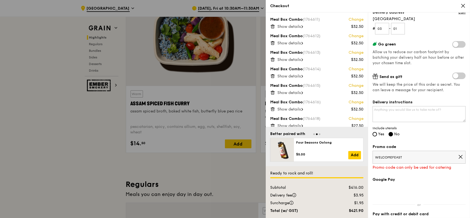
click at [458, 158] on icon at bounding box center [460, 157] width 5 height 5
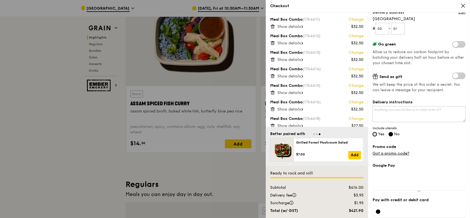
click at [376, 133] on input "Yes" at bounding box center [375, 134] width 4 height 4
radio input "true"
radio input "false"
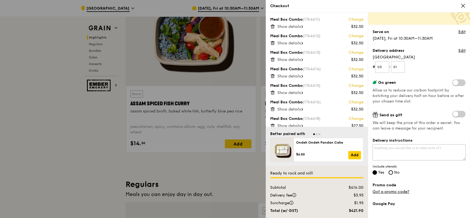
scroll to position [0, 0]
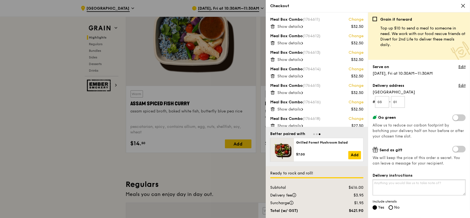
click at [397, 187] on textarea "Delivery instructions" at bounding box center [419, 188] width 93 height 16
type textarea "Block D Company name : [PERSON_NAME]"
click at [459, 65] on link "Edit" at bounding box center [462, 67] width 7 height 6
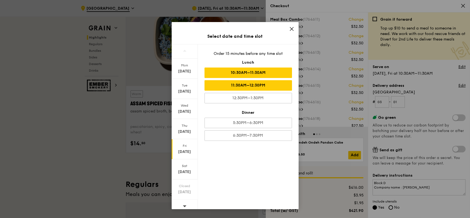
click at [260, 87] on div "11:30AM–12:30PM" at bounding box center [249, 85] width 88 height 10
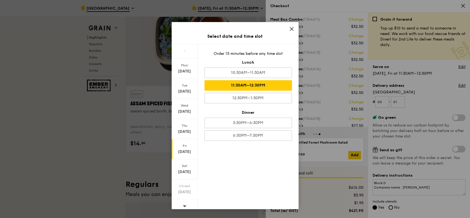
click at [292, 30] on icon at bounding box center [291, 28] width 3 height 3
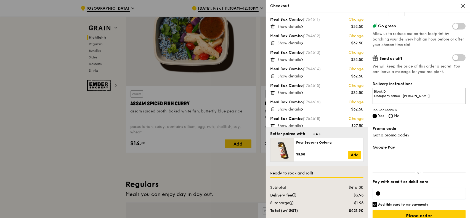
scroll to position [100, 0]
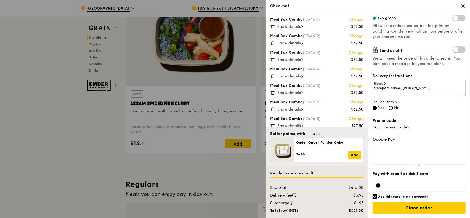
click at [375, 197] on input "Add this card to my payments" at bounding box center [375, 197] width 4 height 4
checkbox input "false"
click at [382, 187] on div at bounding box center [419, 185] width 93 height 11
click at [379, 186] on div at bounding box center [378, 186] width 4 height 4
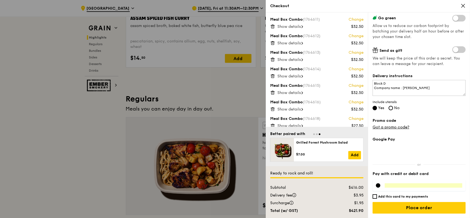
scroll to position [331, 0]
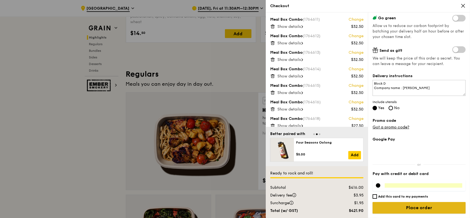
click at [414, 209] on input "Place order" at bounding box center [419, 208] width 93 height 12
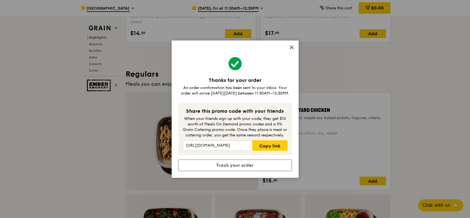
click at [292, 48] on icon at bounding box center [291, 47] width 5 height 5
